Goal: Use online tool/utility: Utilize a website feature to perform a specific function

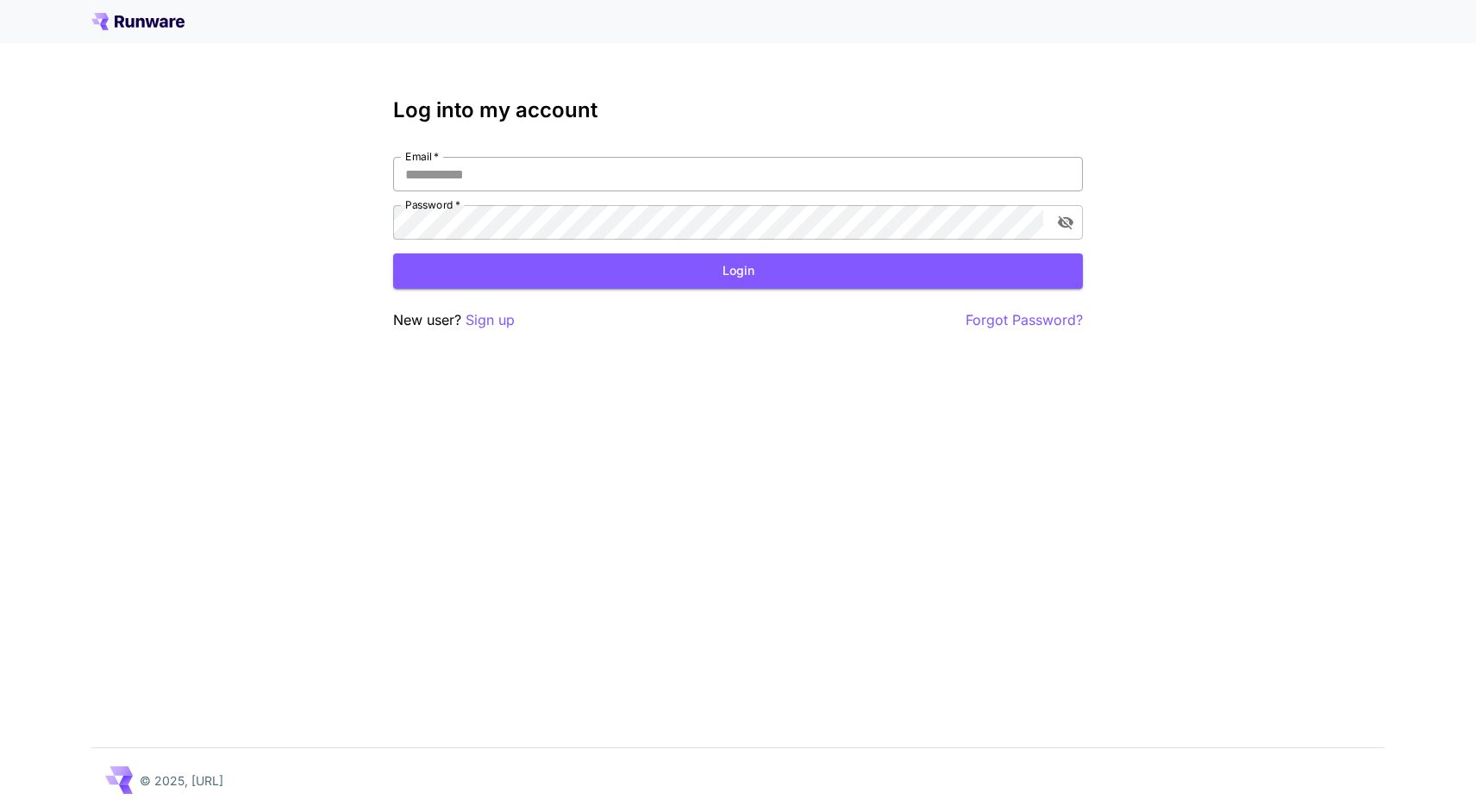
click at [502, 178] on input "Email   *" at bounding box center [738, 174] width 689 height 35
type input "**********"
click at [727, 277] on button "Login" at bounding box center [738, 272] width 689 height 36
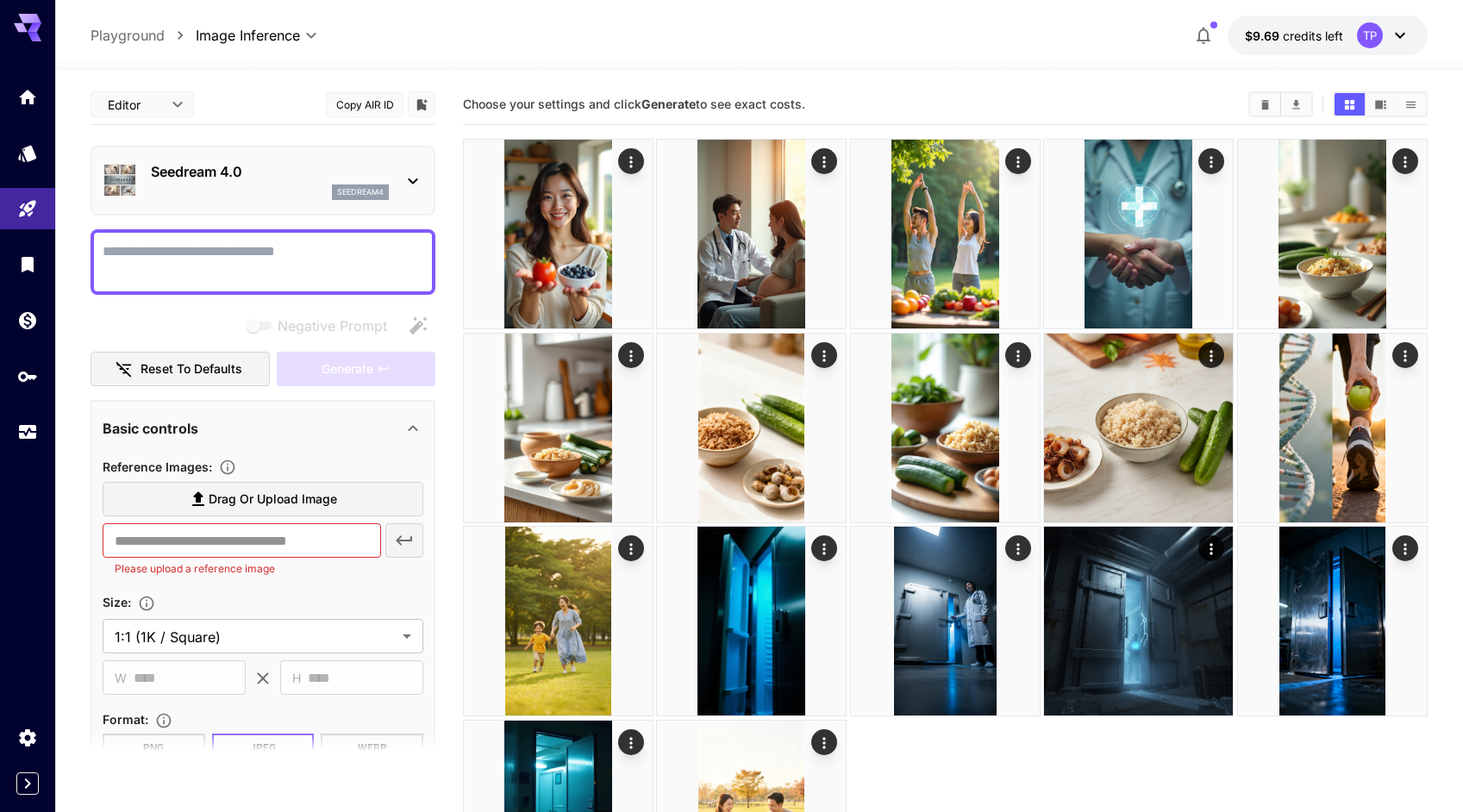
click at [411, 180] on icon at bounding box center [412, 181] width 20 height 20
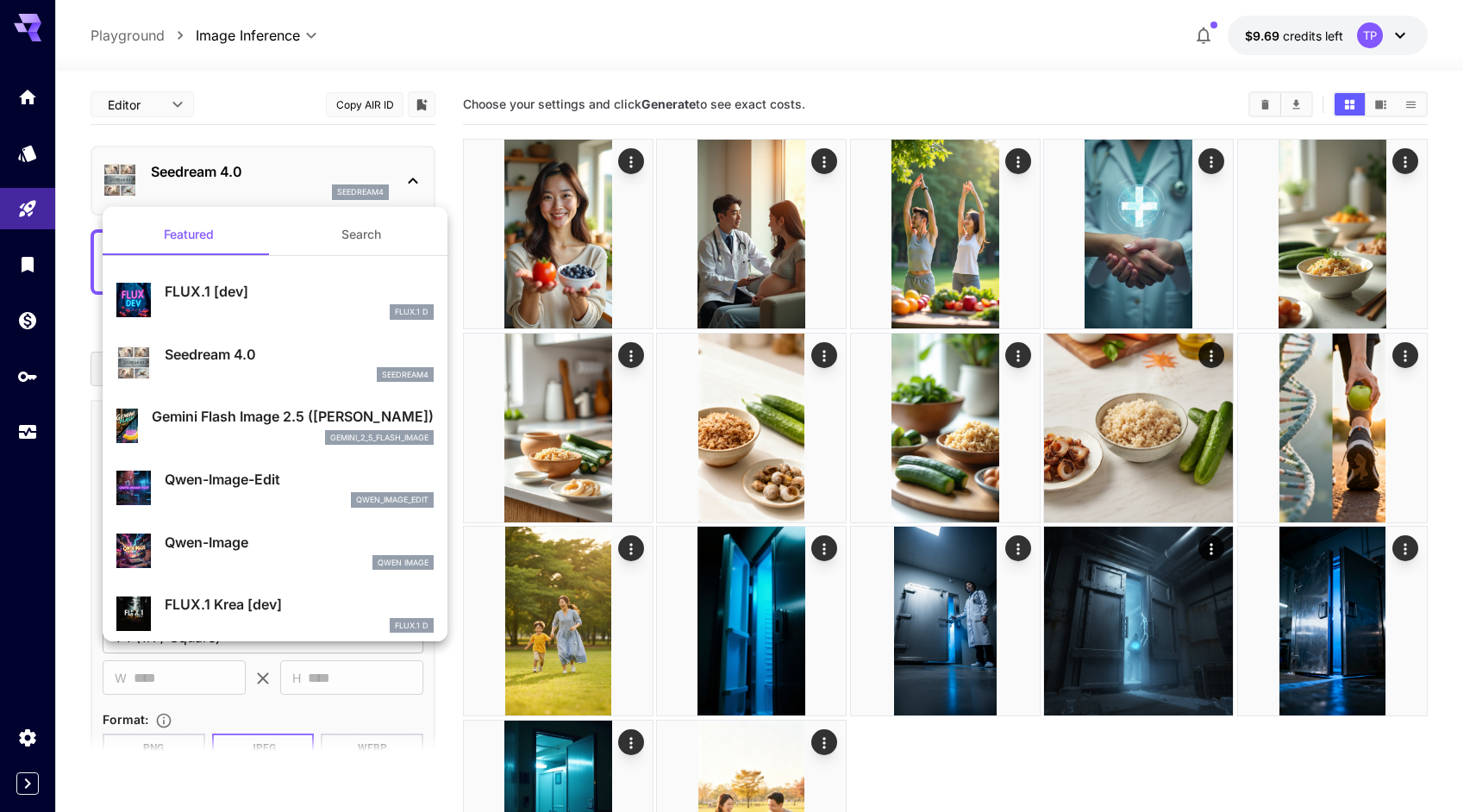
click at [689, 39] on div at bounding box center [738, 406] width 1476 height 812
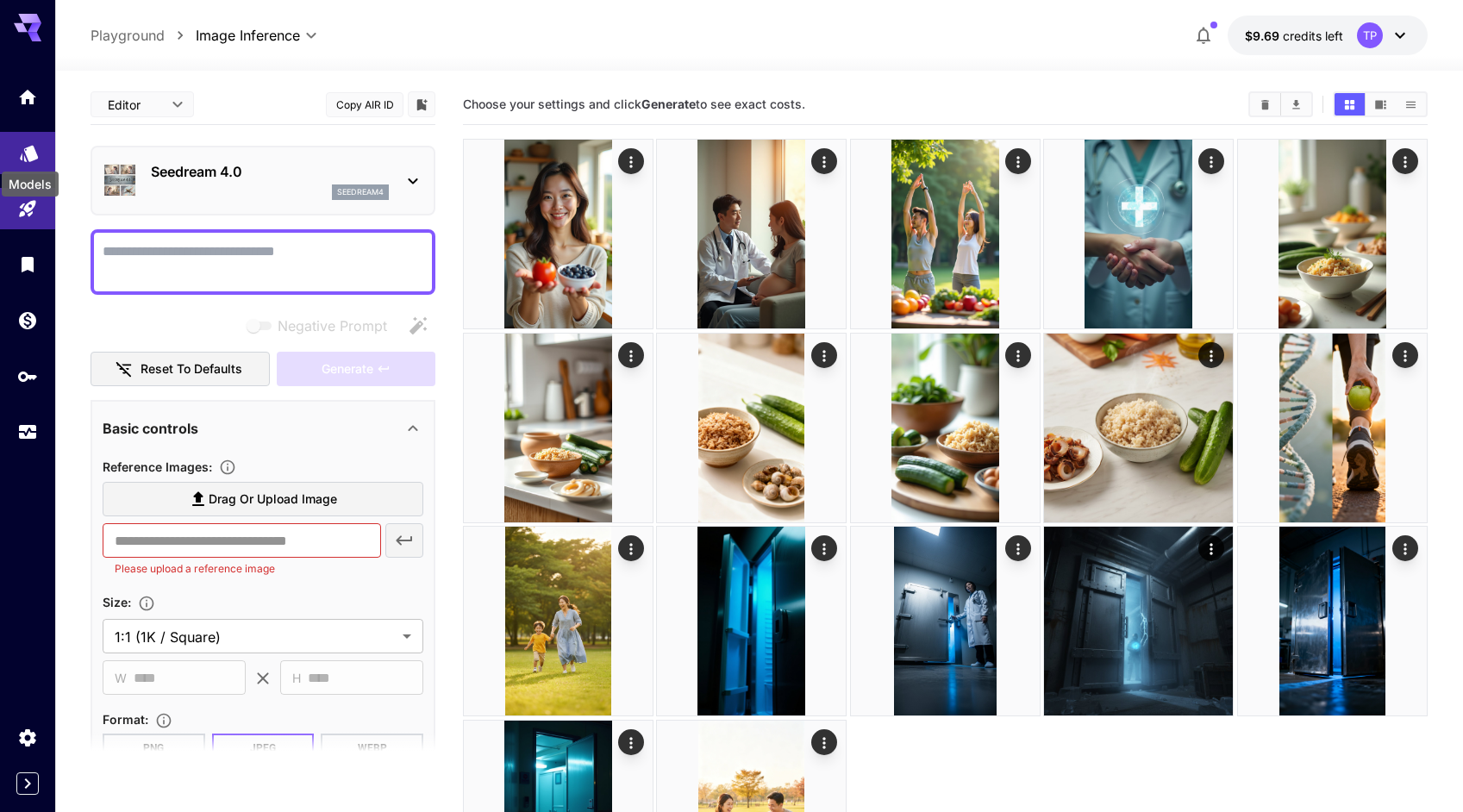
click at [28, 142] on icon "Models" at bounding box center [28, 147] width 20 height 20
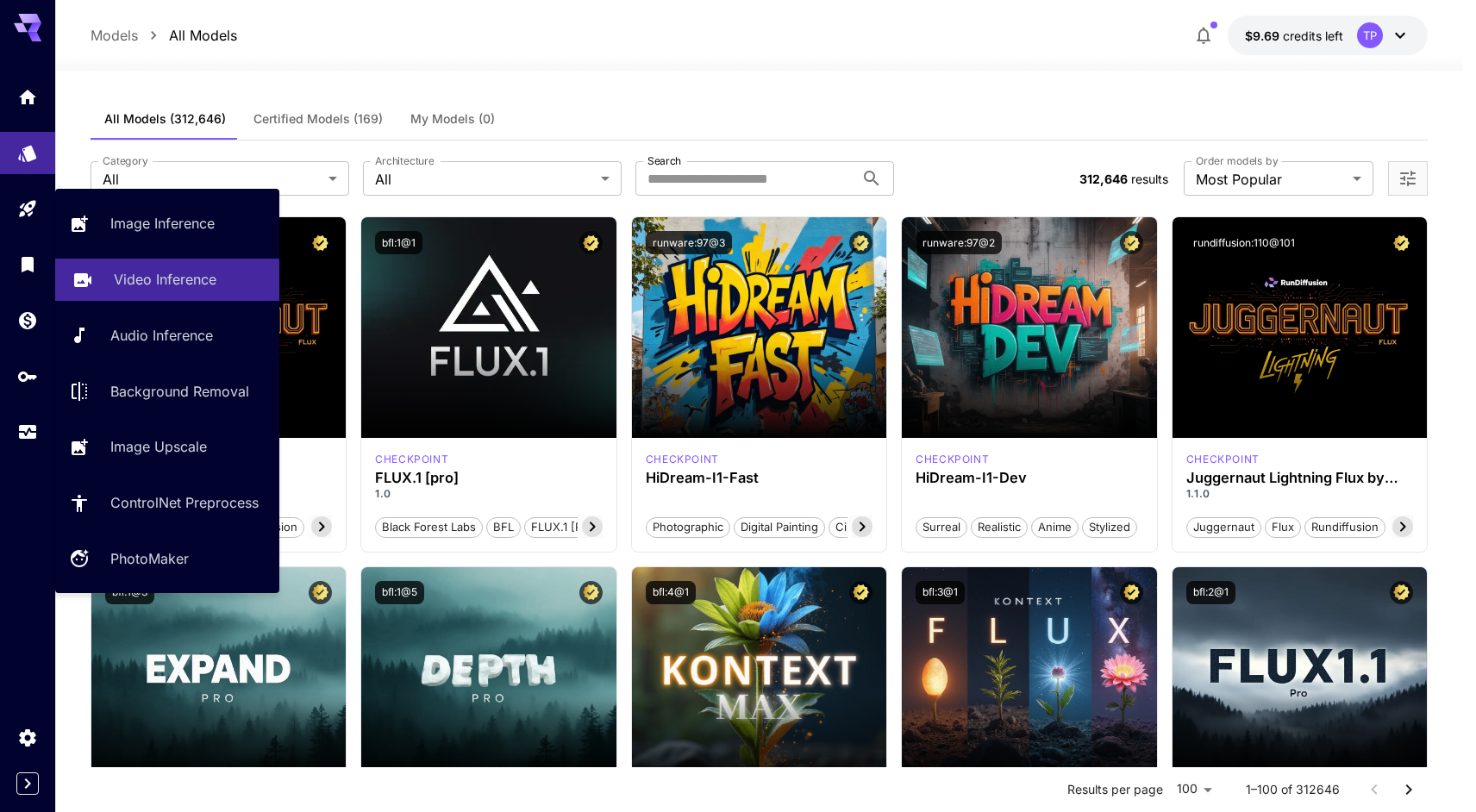
click at [158, 276] on p "Video Inference" at bounding box center [165, 279] width 102 height 20
